Goal: Find specific page/section: Find specific page/section

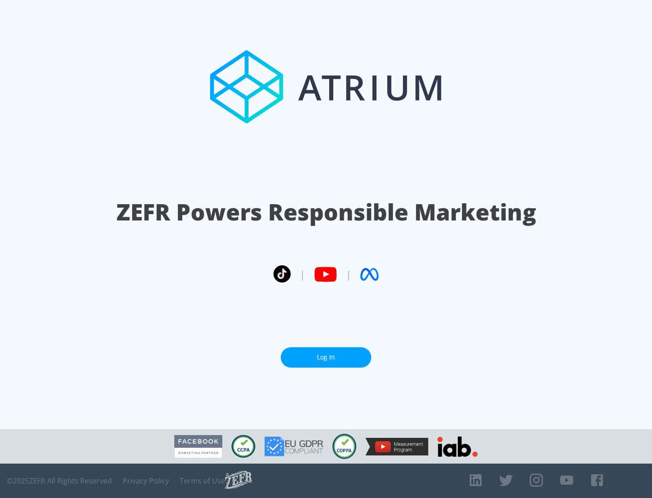
click at [326, 357] on link "Log In" at bounding box center [326, 358] width 91 height 20
